Goal: Navigation & Orientation: Find specific page/section

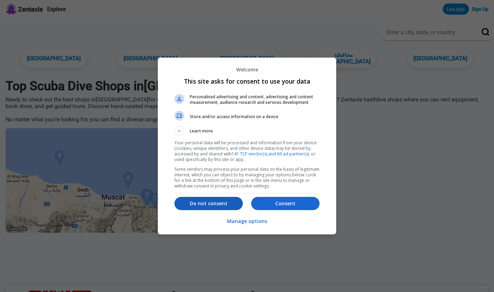
click at [198, 201] on p "Do not consent" at bounding box center [208, 203] width 68 height 7
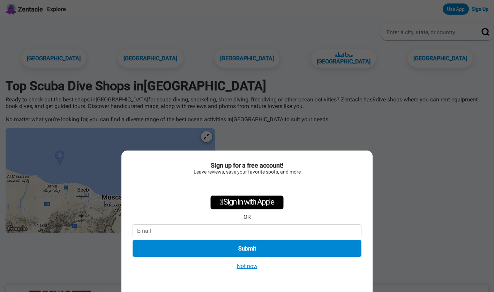
click at [252, 267] on button "Not now" at bounding box center [247, 266] width 25 height 7
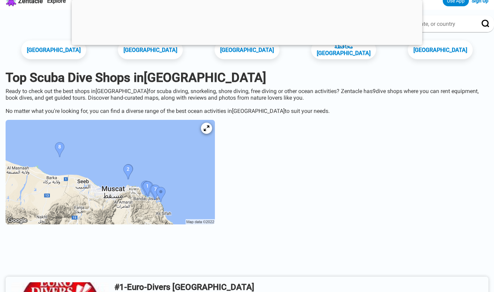
scroll to position [34, 0]
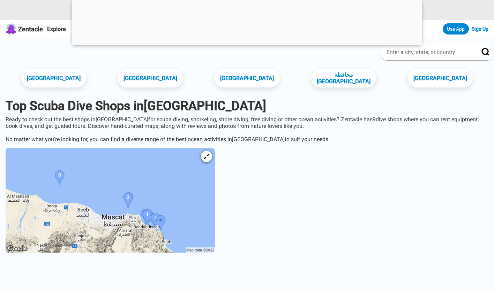
click at [211, 225] on img at bounding box center [110, 200] width 209 height 105
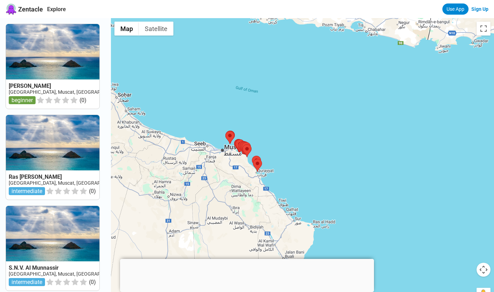
drag, startPoint x: 241, startPoint y: 134, endPoint x: 201, endPoint y: 126, distance: 41.3
click at [201, 126] on div at bounding box center [302, 164] width 383 height 292
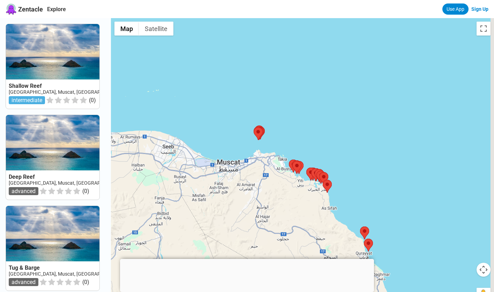
drag, startPoint x: 237, startPoint y: 157, endPoint x: 193, endPoint y: 117, distance: 59.5
click at [193, 117] on div at bounding box center [302, 164] width 383 height 292
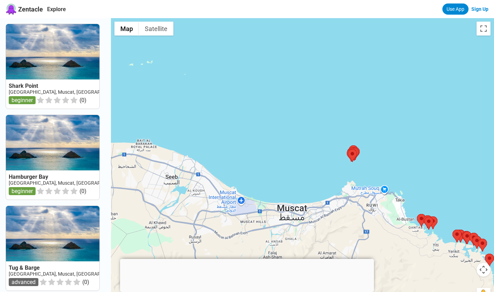
drag, startPoint x: 193, startPoint y: 117, endPoint x: 244, endPoint y: 134, distance: 53.5
click at [244, 134] on div at bounding box center [302, 164] width 383 height 292
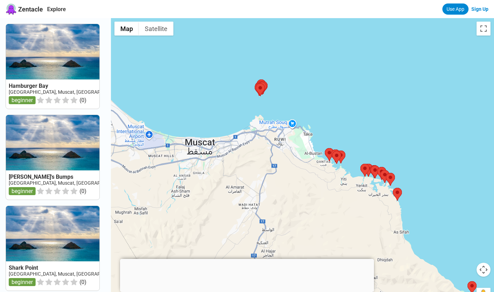
drag, startPoint x: 275, startPoint y: 180, endPoint x: 182, endPoint y: 114, distance: 113.9
click at [182, 114] on div at bounding box center [302, 164] width 383 height 292
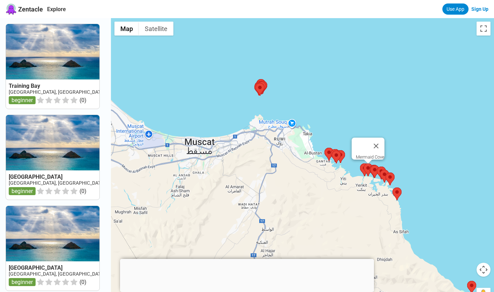
click at [364, 164] on area at bounding box center [364, 164] width 0 height 0
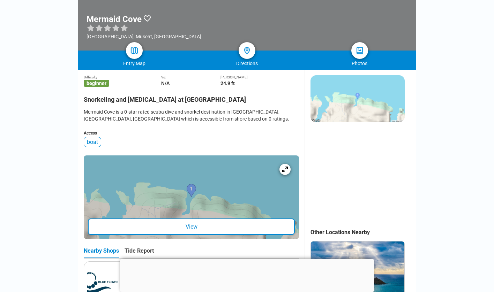
scroll to position [101, 0]
